Goal: Find specific page/section: Find specific page/section

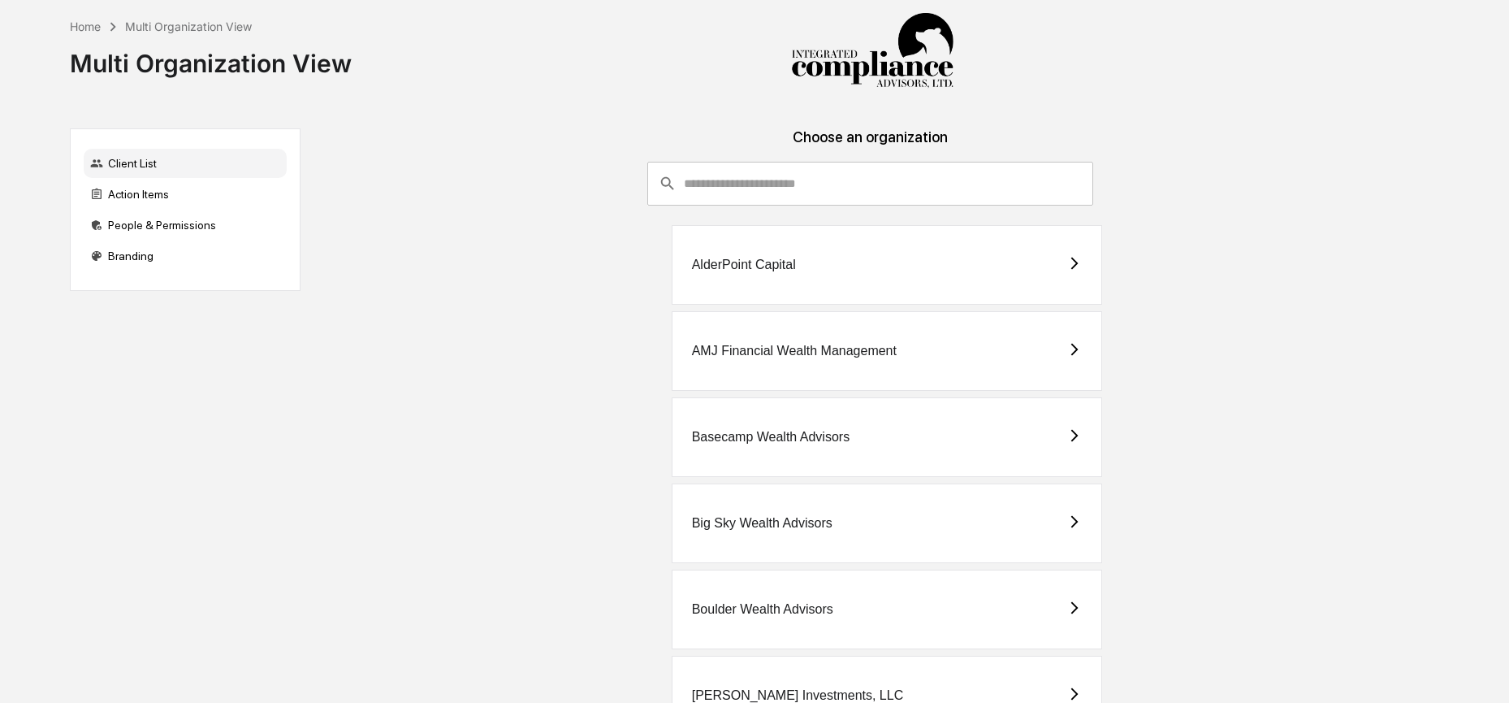
click at [727, 193] on input "consultant-dashboard__filter-organizations-search-bar" at bounding box center [889, 184] width 410 height 44
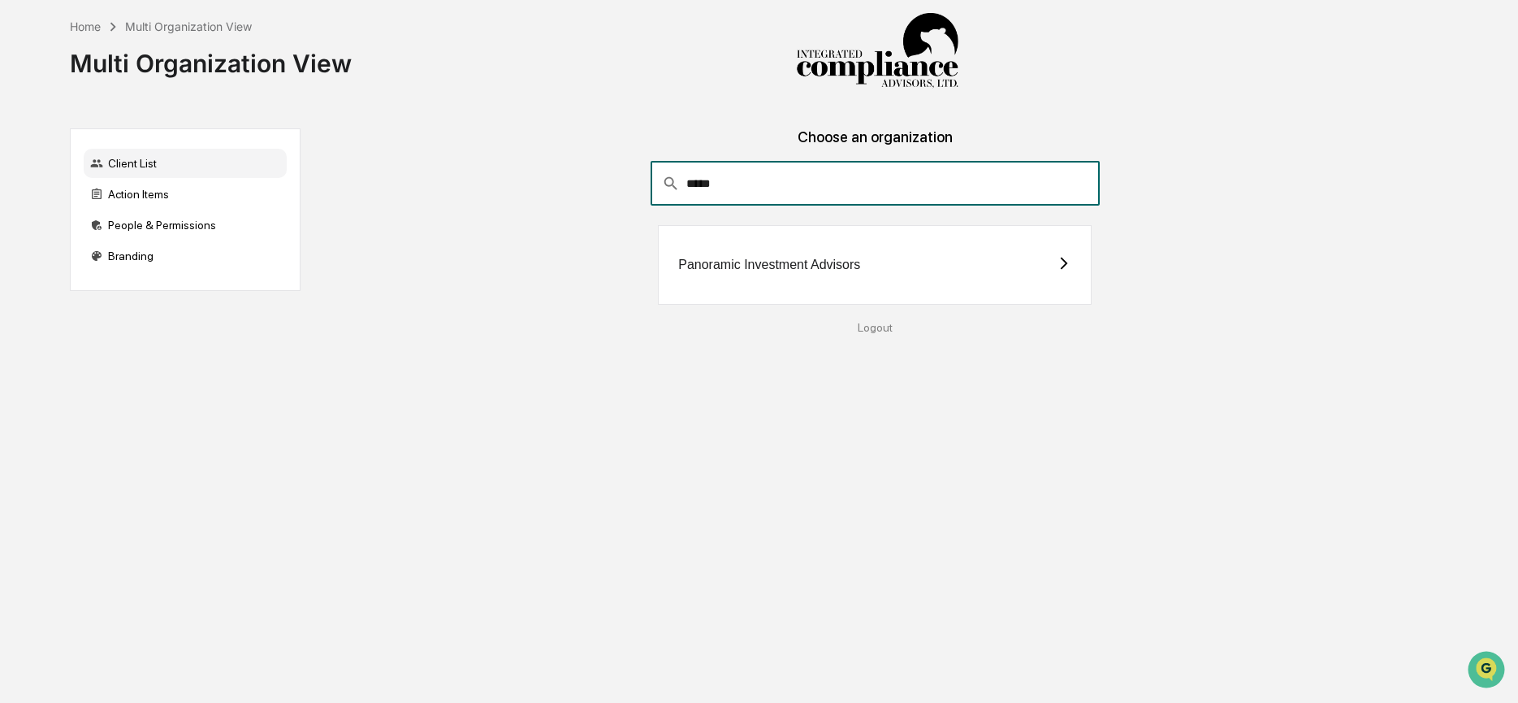
type input "*****"
click at [850, 275] on div "Panoramic Investment Advisors" at bounding box center [875, 265] width 434 height 80
